Goal: Check status: Check status

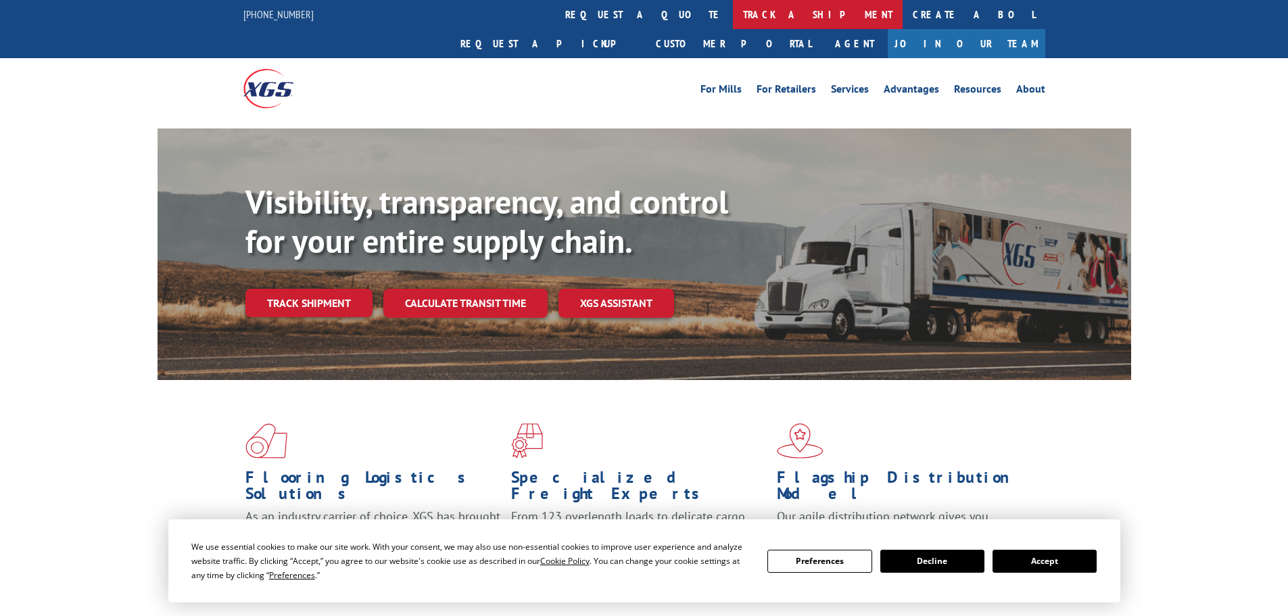
click at [733, 18] on link "track a shipment" at bounding box center [818, 14] width 170 height 29
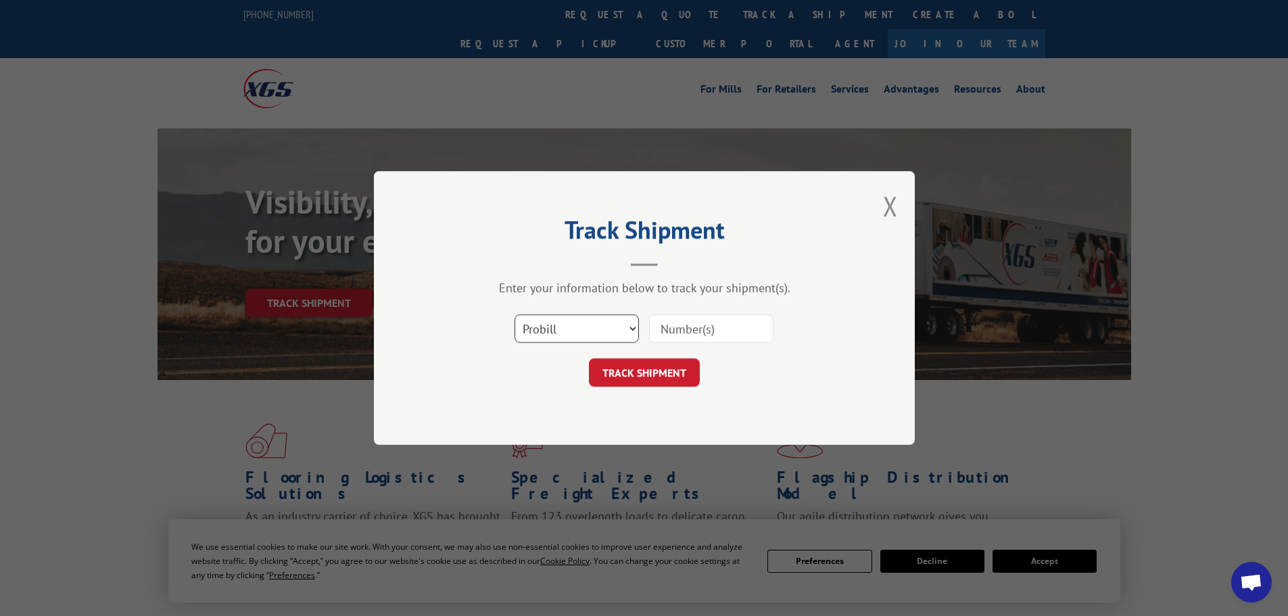
click at [557, 333] on select "Select category... Probill BOL PO" at bounding box center [577, 328] width 124 height 28
select select "po"
click at [515, 314] on select "Select category... Probill BOL PO" at bounding box center [577, 328] width 124 height 28
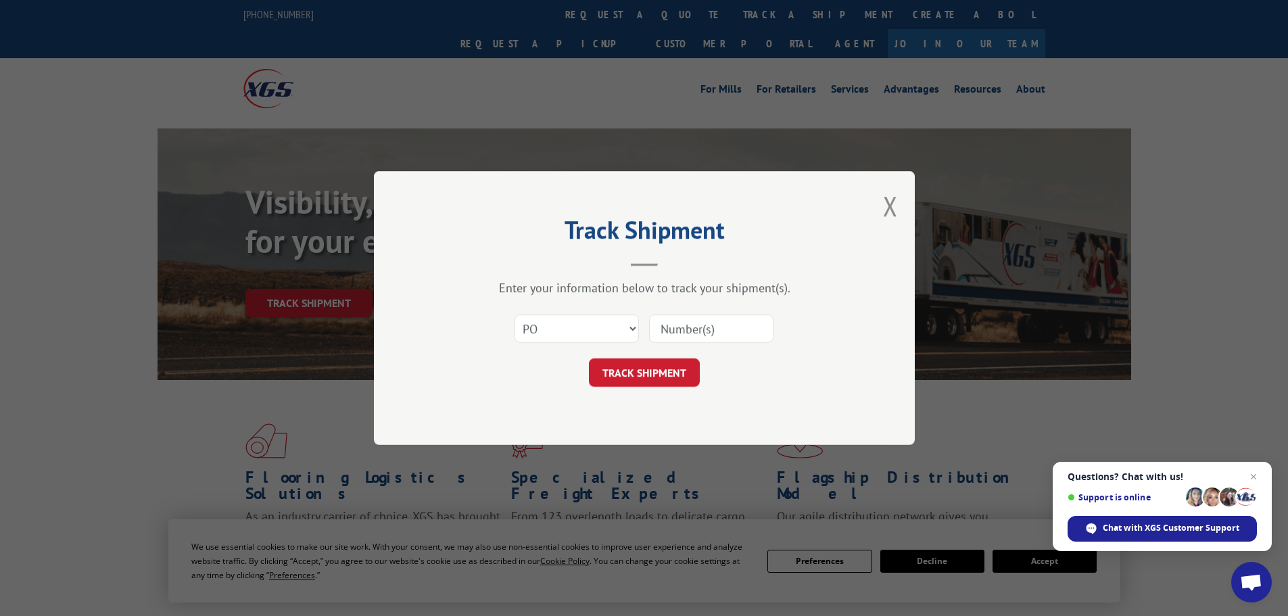
click at [695, 331] on input at bounding box center [711, 328] width 124 height 28
paste input "12537174"
type input "12537174"
click at [1254, 477] on span "Close chat" at bounding box center [1254, 477] width 17 height 17
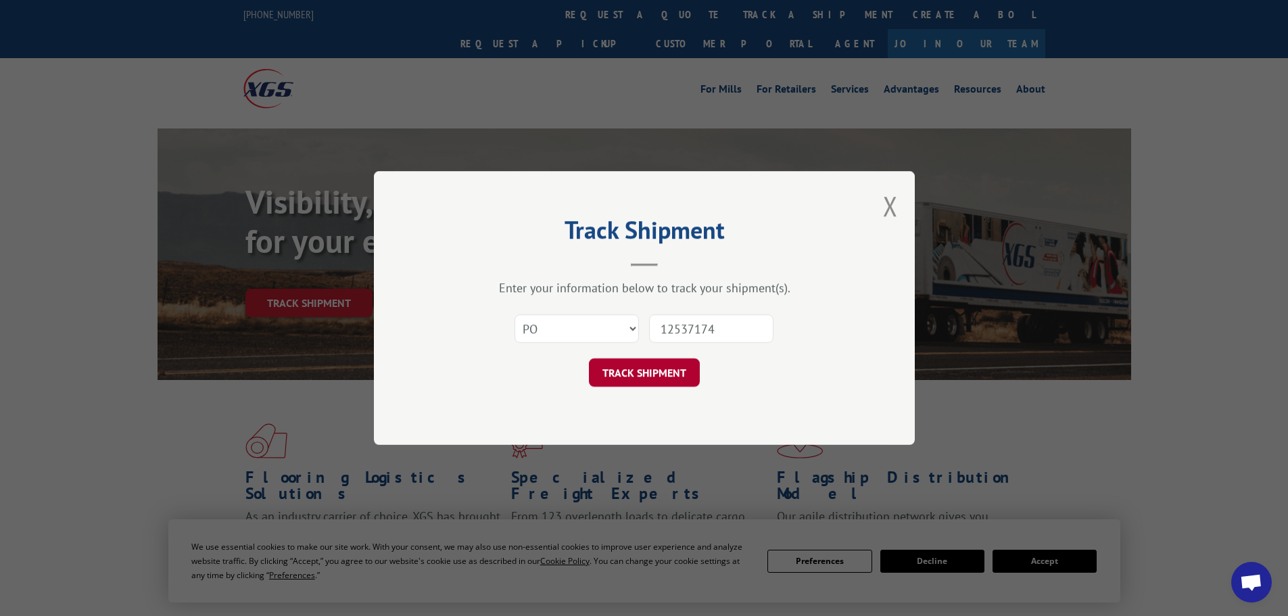
click at [669, 368] on button "TRACK SHIPMENT" at bounding box center [644, 372] width 111 height 28
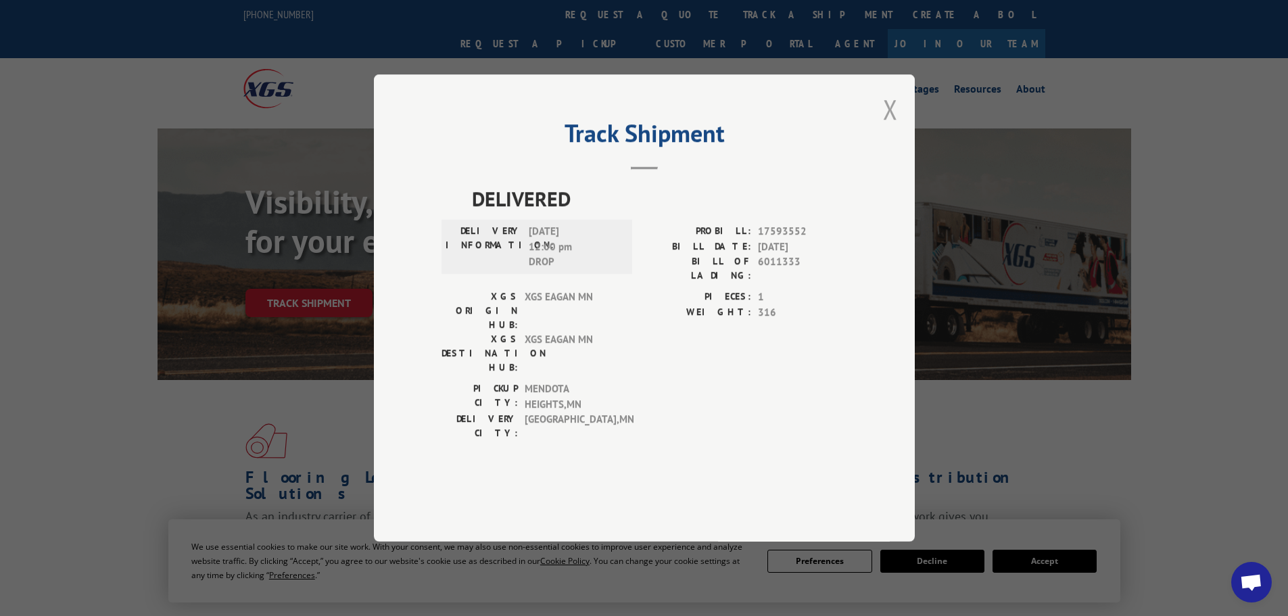
click at [890, 127] on button "Close modal" at bounding box center [890, 109] width 15 height 36
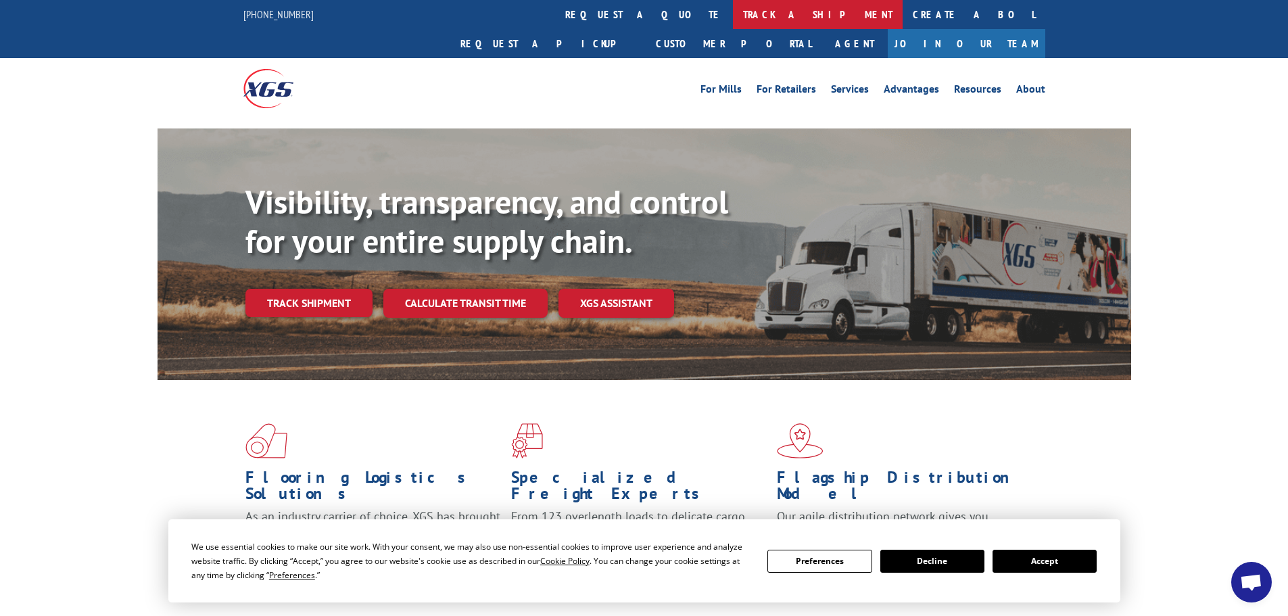
click at [733, 11] on link "track a shipment" at bounding box center [818, 14] width 170 height 29
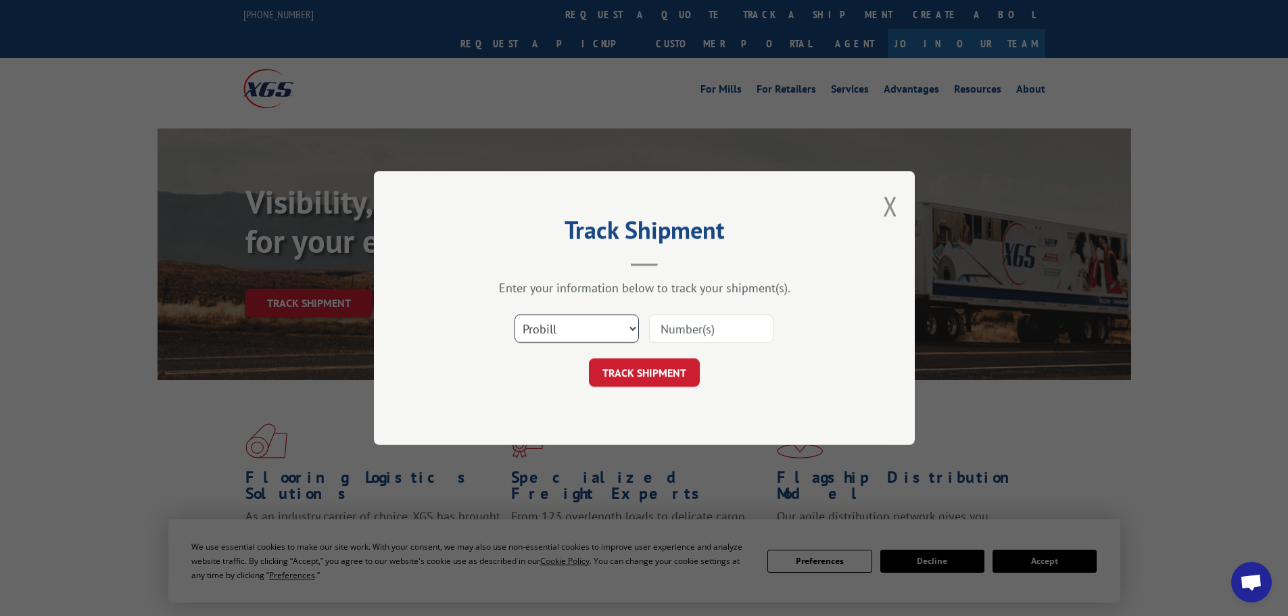
click at [602, 334] on select "Select category... Probill BOL PO" at bounding box center [577, 328] width 124 height 28
select select "po"
click at [515, 314] on select "Select category... Probill BOL PO" at bounding box center [577, 328] width 124 height 28
click at [680, 329] on input at bounding box center [711, 328] width 124 height 28
paste input "12537230"
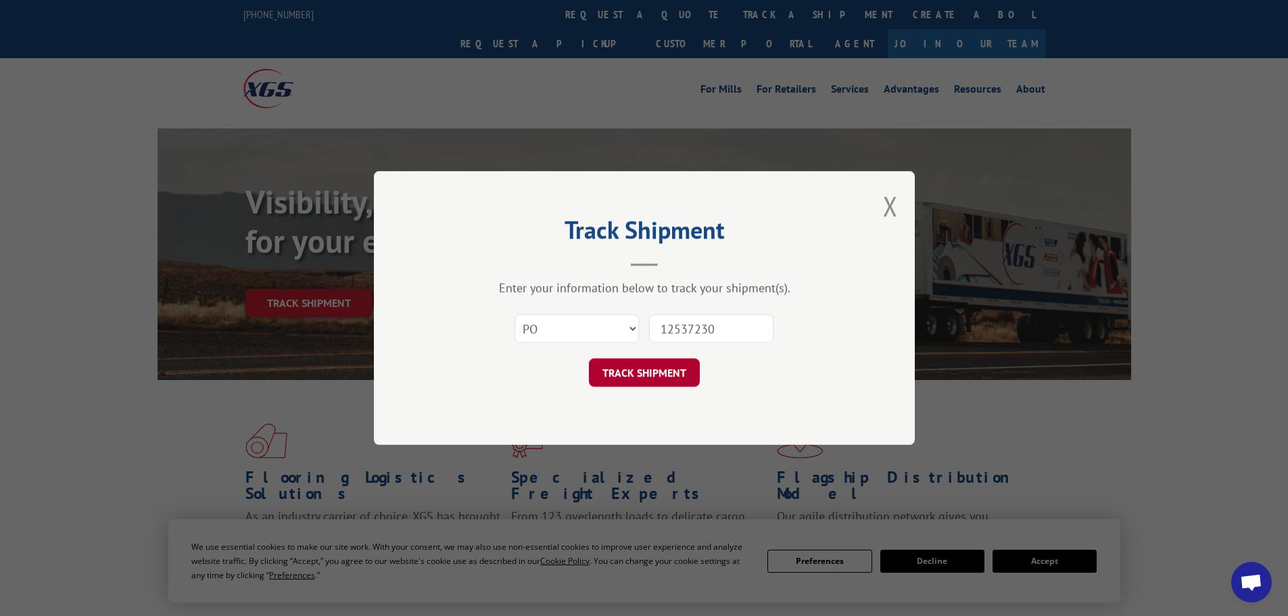
type input "12537230"
click at [654, 371] on button "TRACK SHIPMENT" at bounding box center [644, 372] width 111 height 28
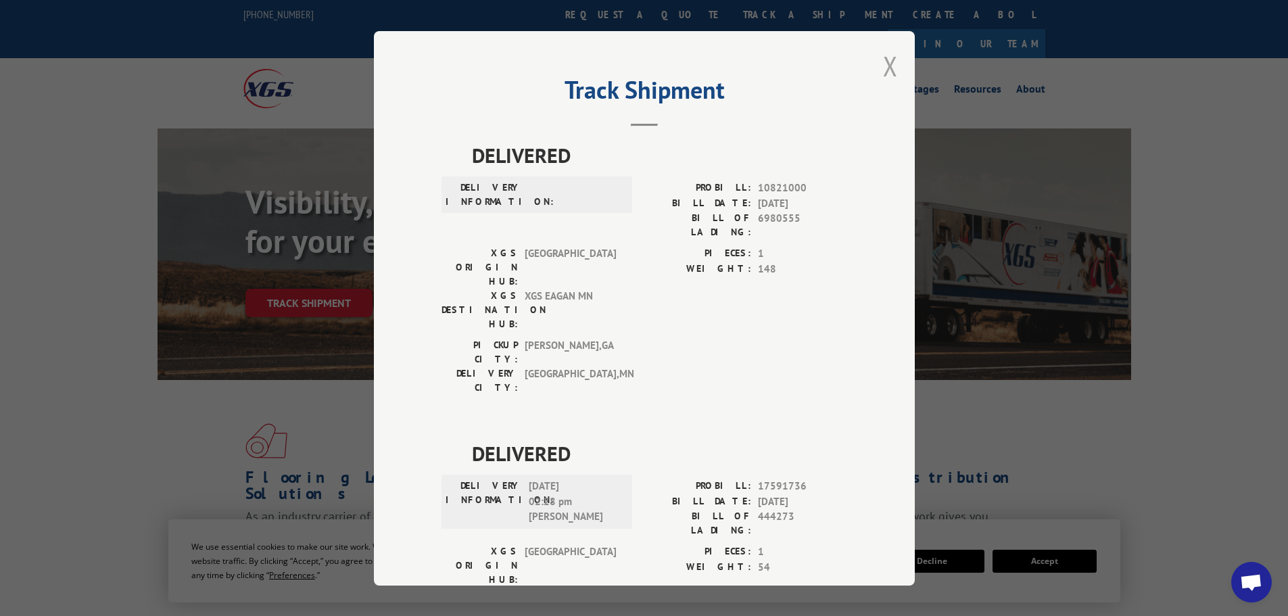
click at [883, 64] on button "Close modal" at bounding box center [890, 66] width 15 height 36
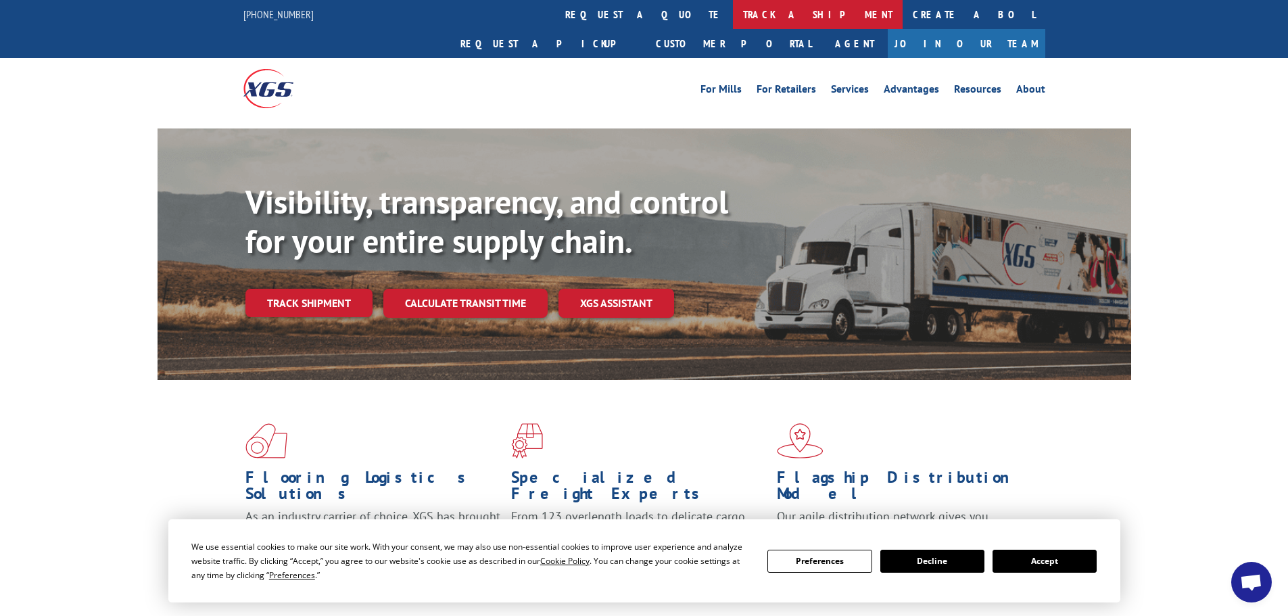
click at [733, 11] on link "track a shipment" at bounding box center [818, 14] width 170 height 29
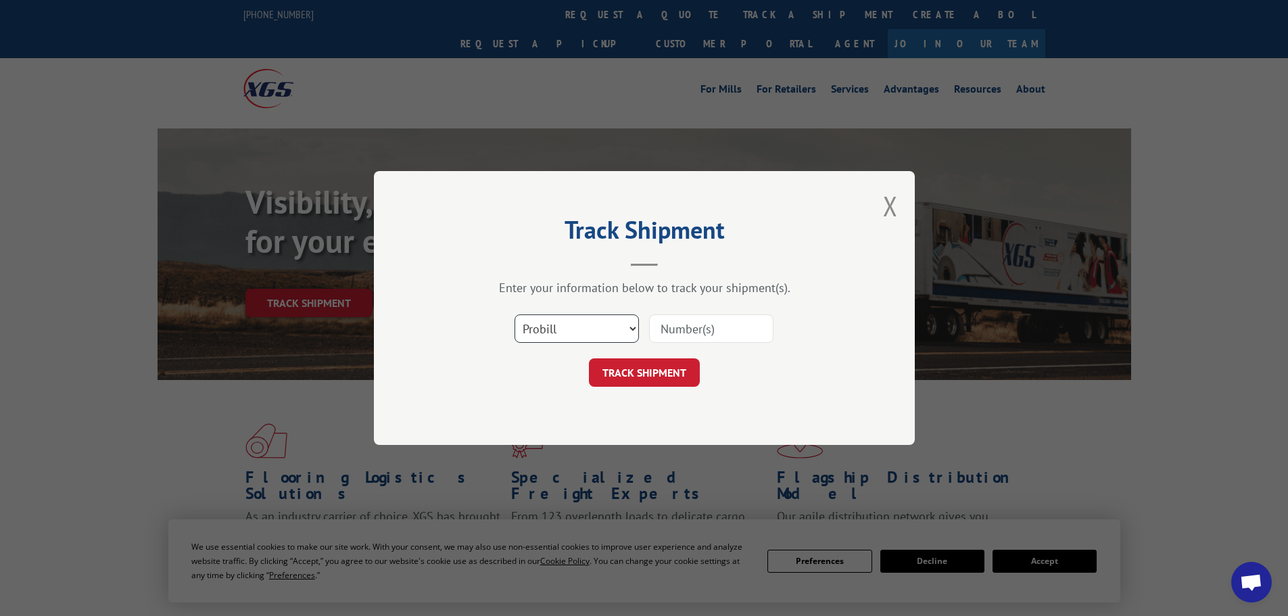
click at [571, 331] on select "Select category... Probill BOL PO" at bounding box center [577, 328] width 124 height 28
select select "po"
click at [515, 314] on select "Select category... Probill BOL PO" at bounding box center [577, 328] width 124 height 28
click at [666, 337] on input at bounding box center [711, 328] width 124 height 28
paste input "12537229"
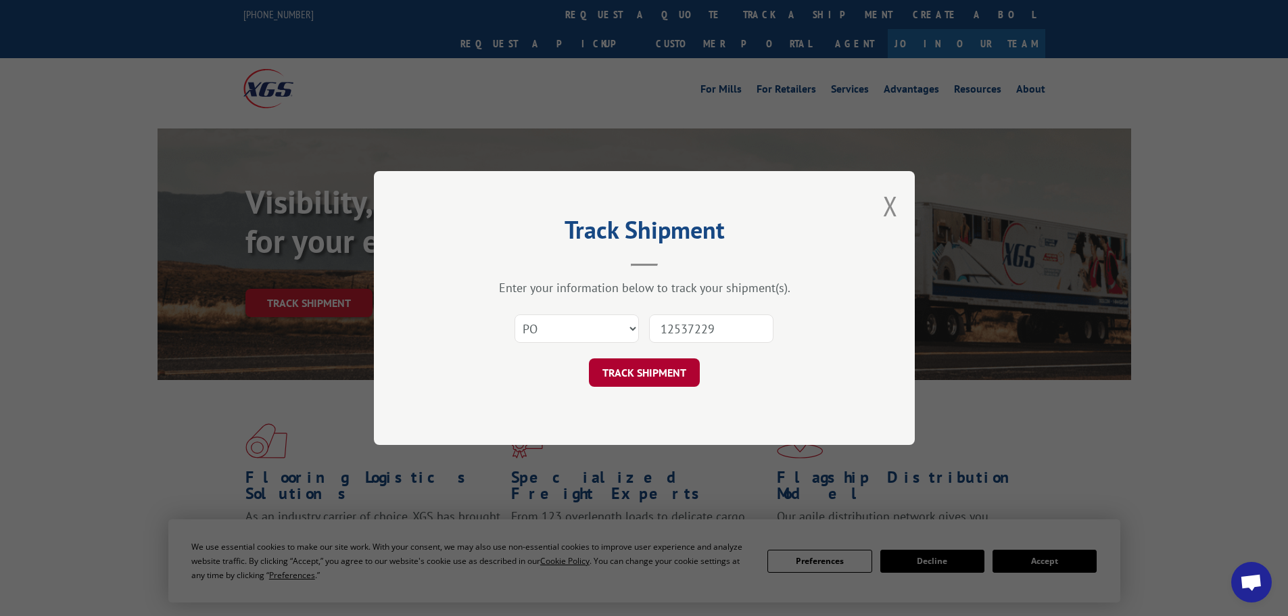
type input "12537229"
click at [668, 370] on button "TRACK SHIPMENT" at bounding box center [644, 372] width 111 height 28
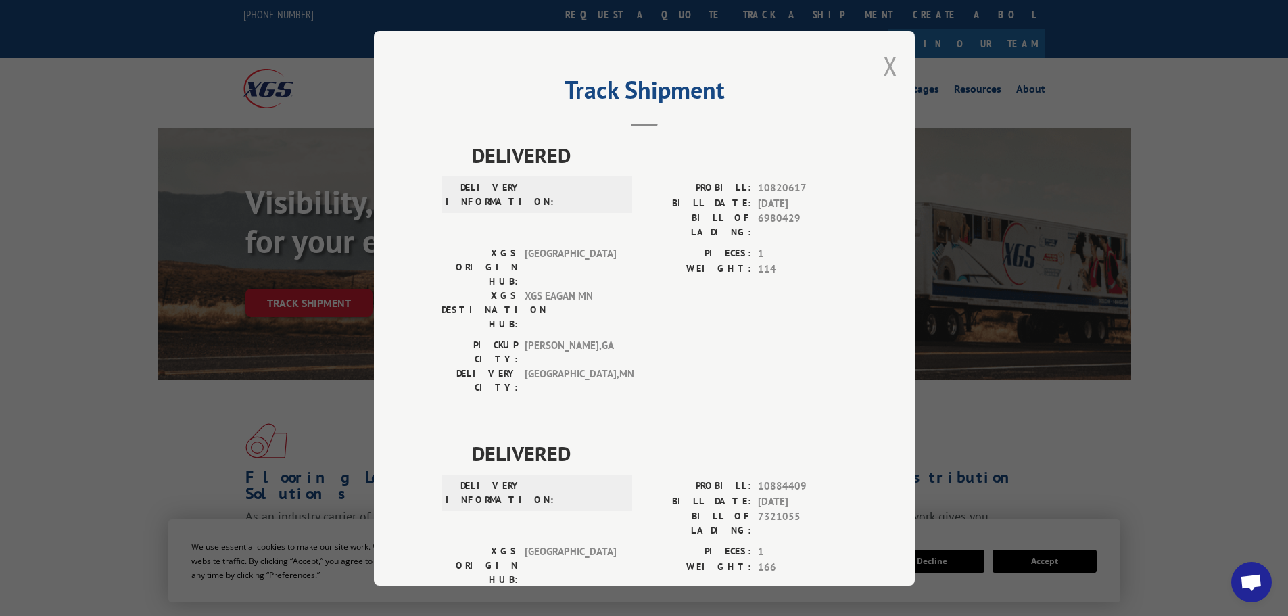
click at [884, 64] on button "Close modal" at bounding box center [890, 66] width 15 height 36
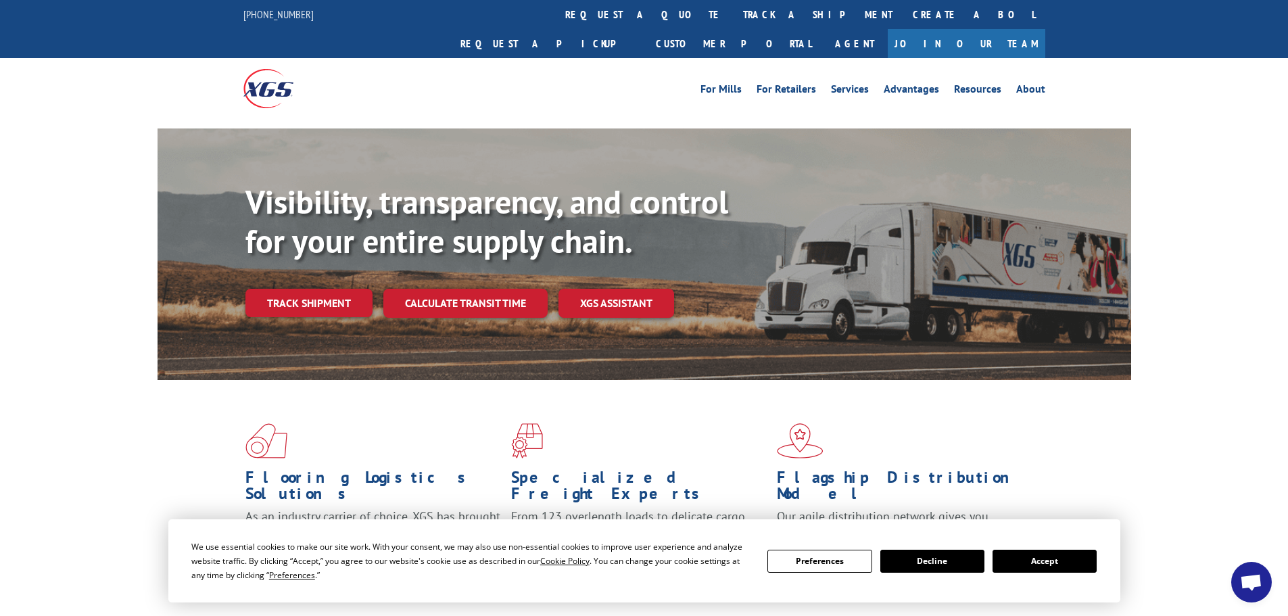
click at [733, 14] on link "track a shipment" at bounding box center [818, 14] width 170 height 29
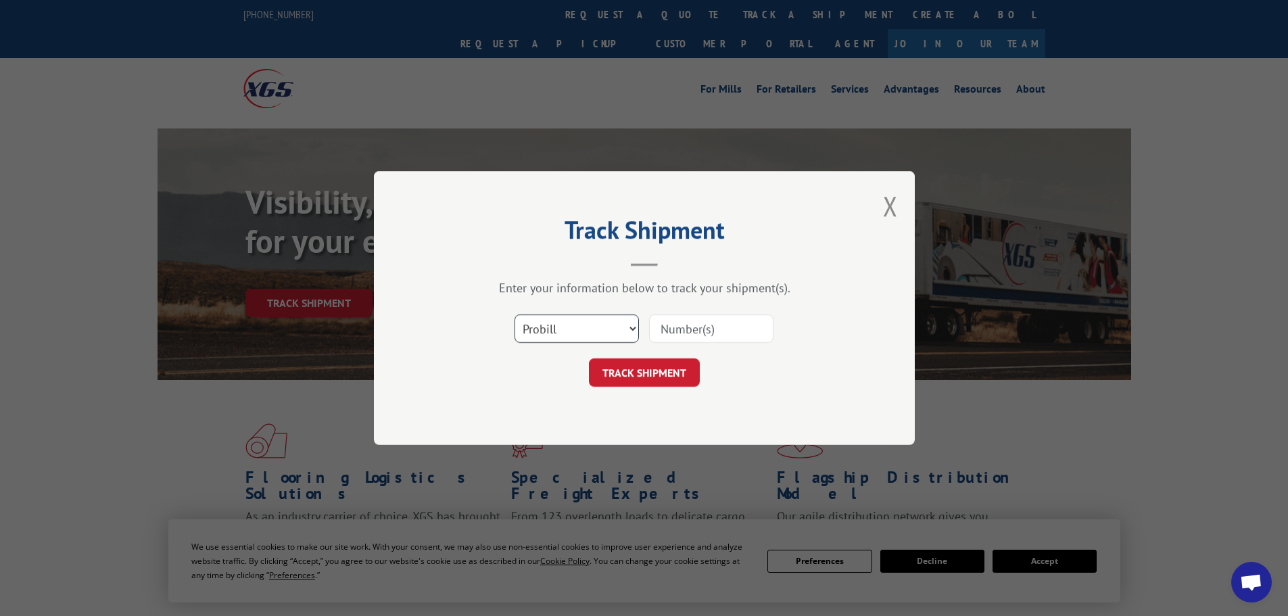
click at [596, 326] on select "Select category... Probill BOL PO" at bounding box center [577, 328] width 124 height 28
select select "po"
click at [515, 314] on select "Select category... Probill BOL PO" at bounding box center [577, 328] width 124 height 28
click at [715, 326] on input at bounding box center [711, 328] width 124 height 28
paste input "12537245"
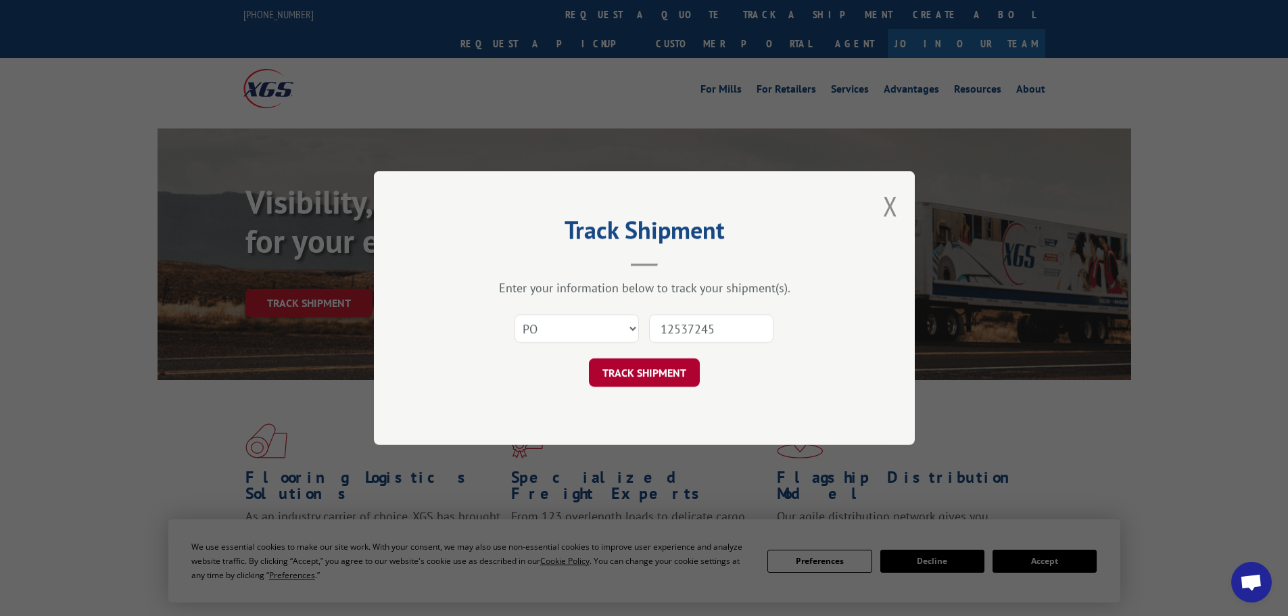
type input "12537245"
click at [649, 375] on button "TRACK SHIPMENT" at bounding box center [644, 372] width 111 height 28
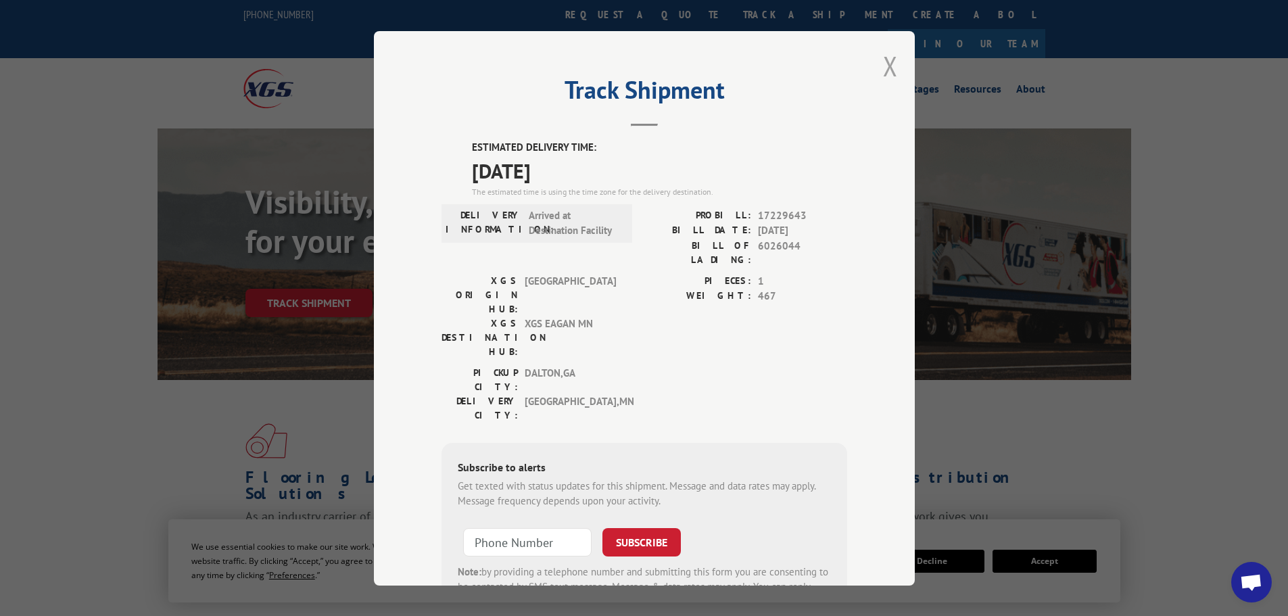
click at [887, 70] on button "Close modal" at bounding box center [890, 66] width 15 height 36
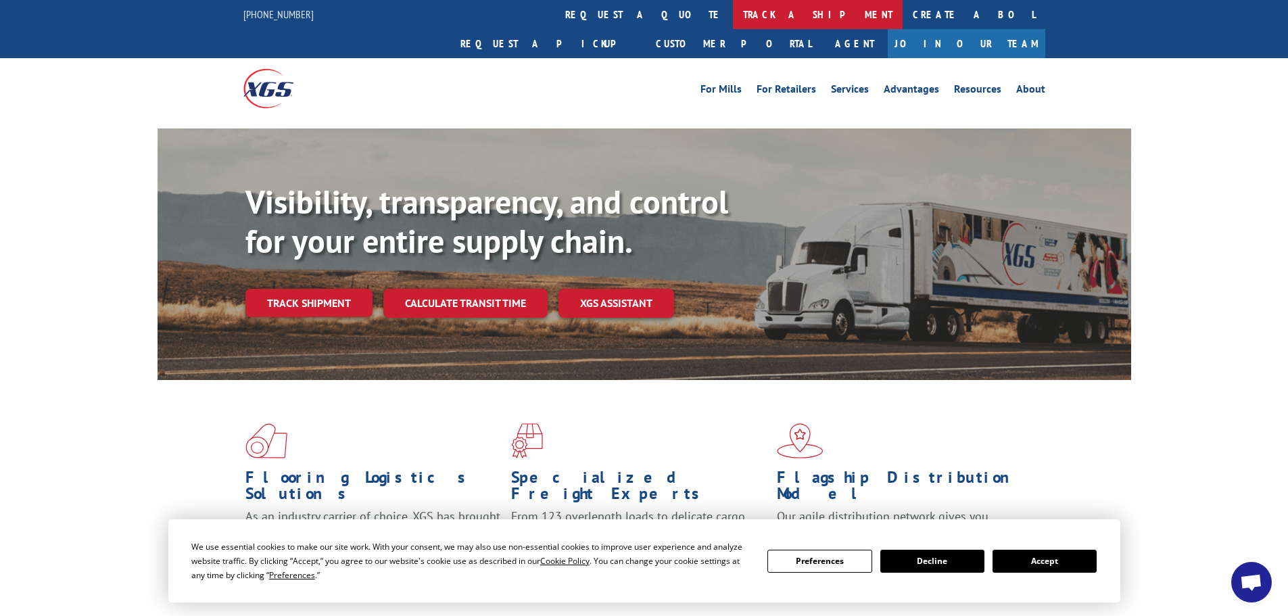
click at [733, 16] on link "track a shipment" at bounding box center [818, 14] width 170 height 29
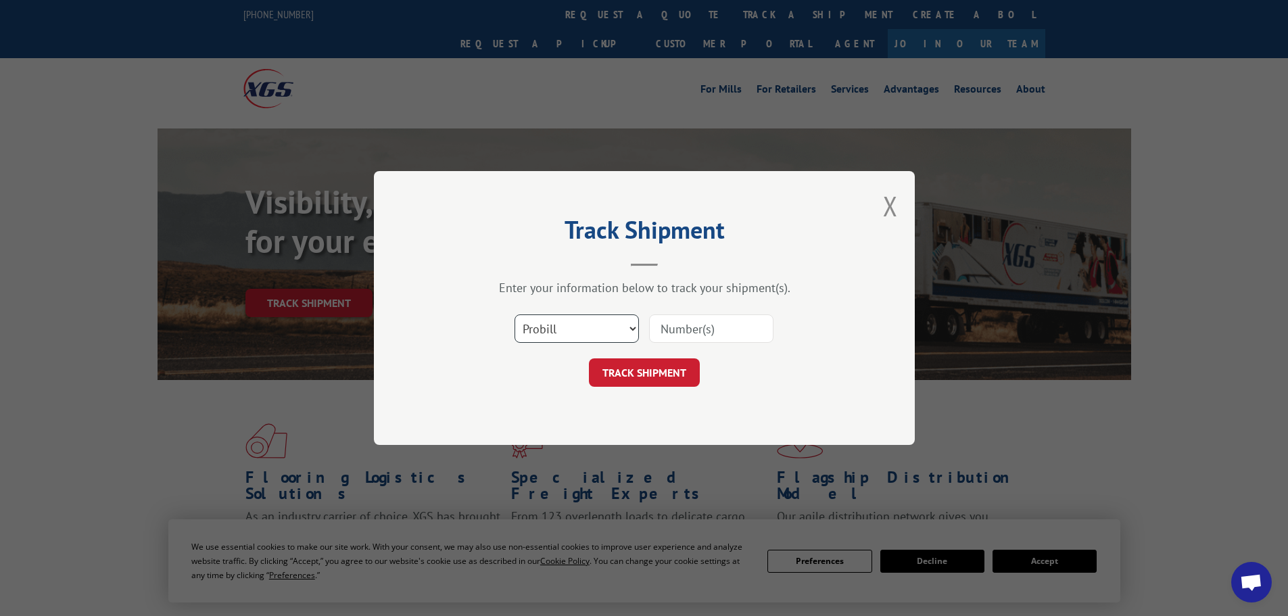
click at [617, 328] on select "Select category... Probill BOL PO" at bounding box center [577, 328] width 124 height 28
select select "po"
click at [515, 314] on select "Select category... Probill BOL PO" at bounding box center [577, 328] width 124 height 28
click at [684, 338] on input at bounding box center [711, 328] width 124 height 28
paste input "12537222"
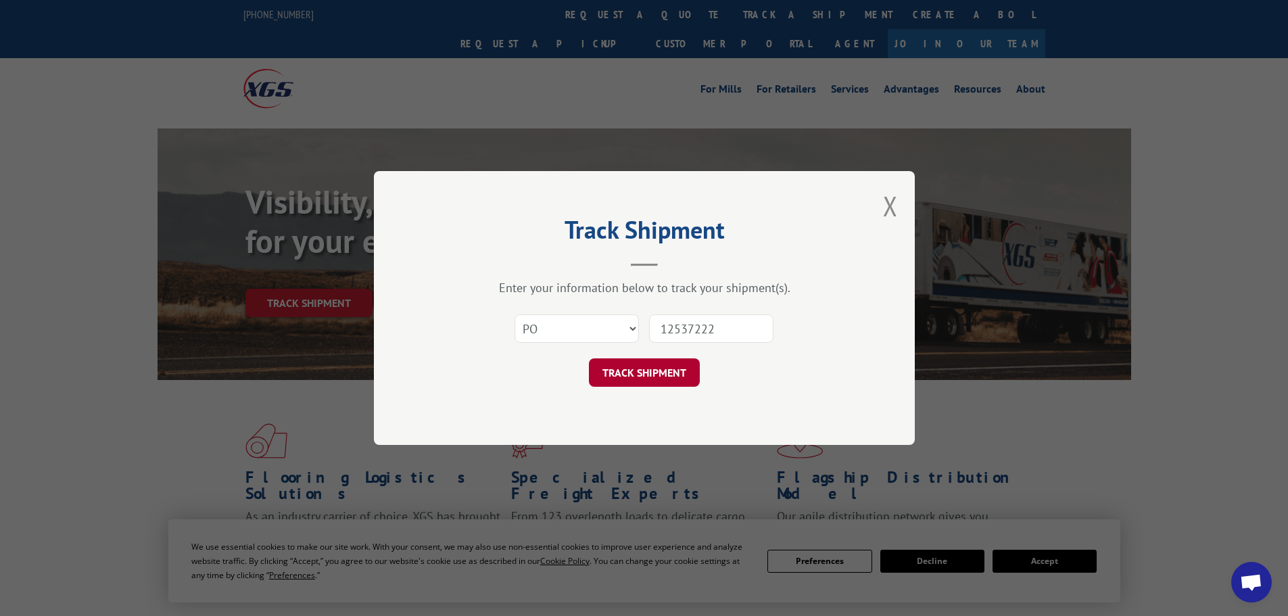
type input "12537222"
click at [636, 369] on button "TRACK SHIPMENT" at bounding box center [644, 372] width 111 height 28
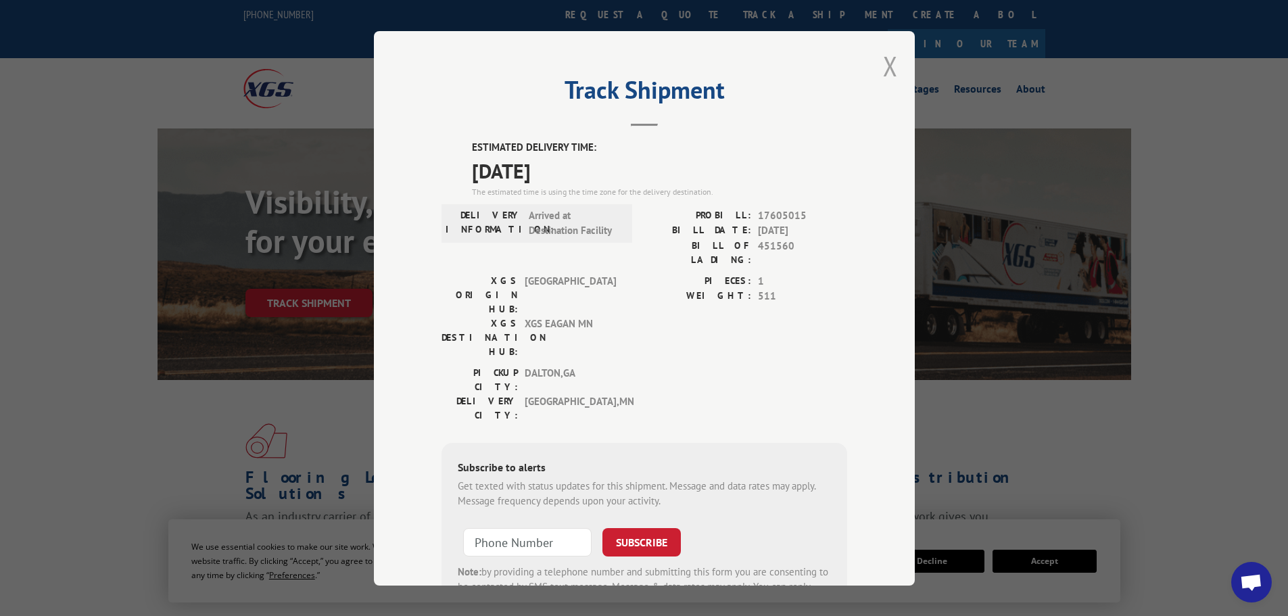
click at [888, 68] on button "Close modal" at bounding box center [890, 66] width 15 height 36
